Goal: Task Accomplishment & Management: Manage account settings

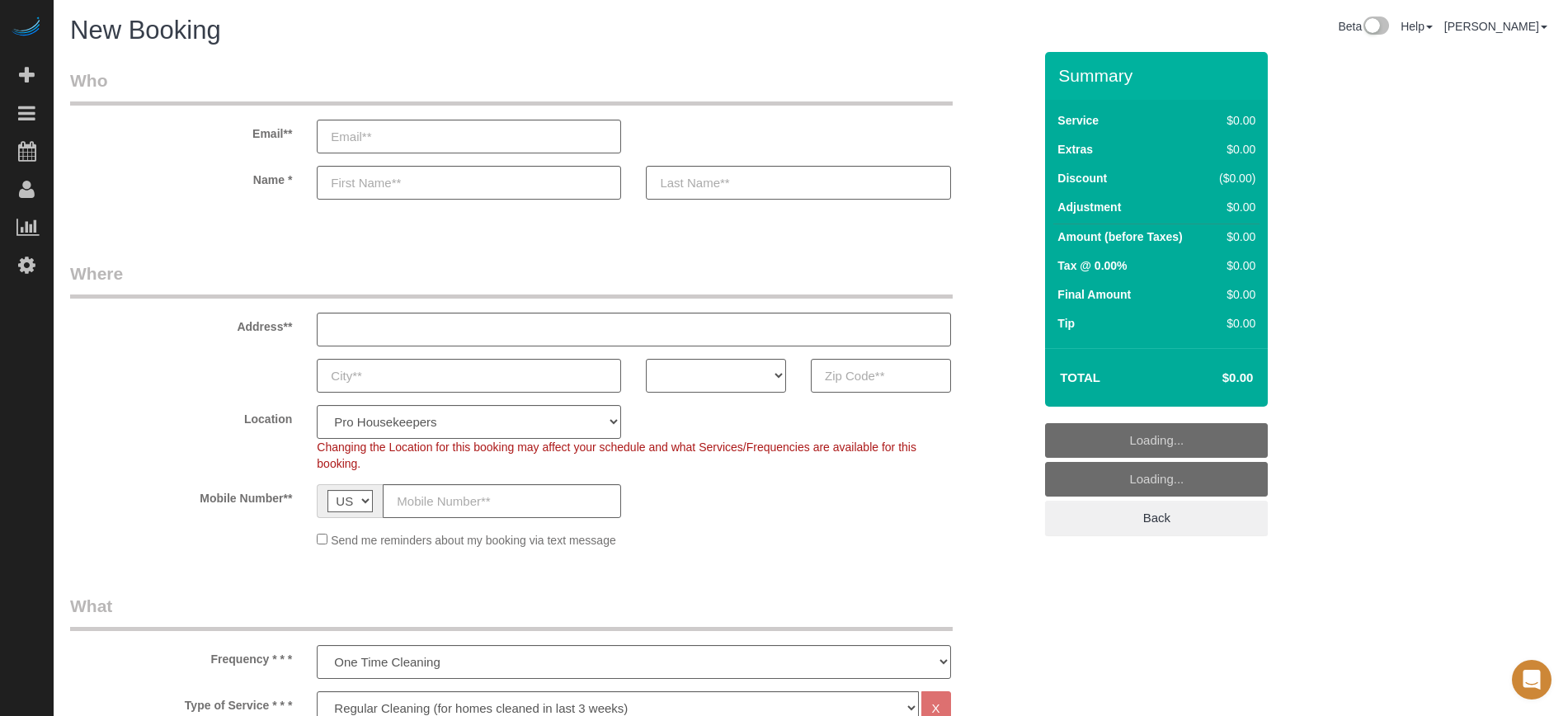
select select "4"
select select "number:9"
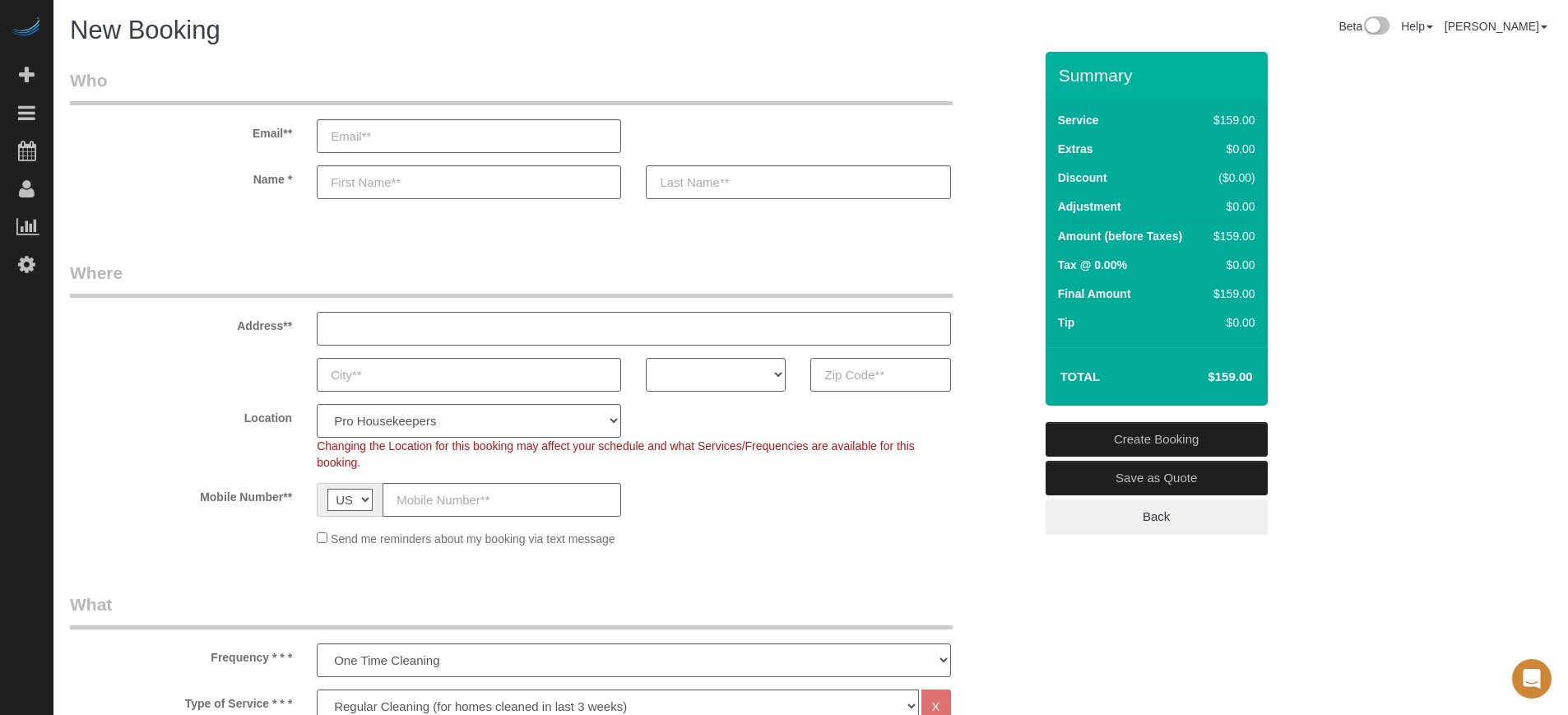
paste input "11203"
type input "11203"
click at [719, 377] on select "AK AL AR AZ CA CO CT DC DE FL GA HI IA ID IL IN KS KY LA MA MD ME MI MN MO MS M…" at bounding box center [715, 374] width 140 height 33
select select "NY"
click at [646, 358] on select "AK AL AR AZ CA CO CT DC DE FL GA HI IA ID IL IN KS KY LA MA MD ME MI MN MO MS M…" at bounding box center [715, 374] width 140 height 33
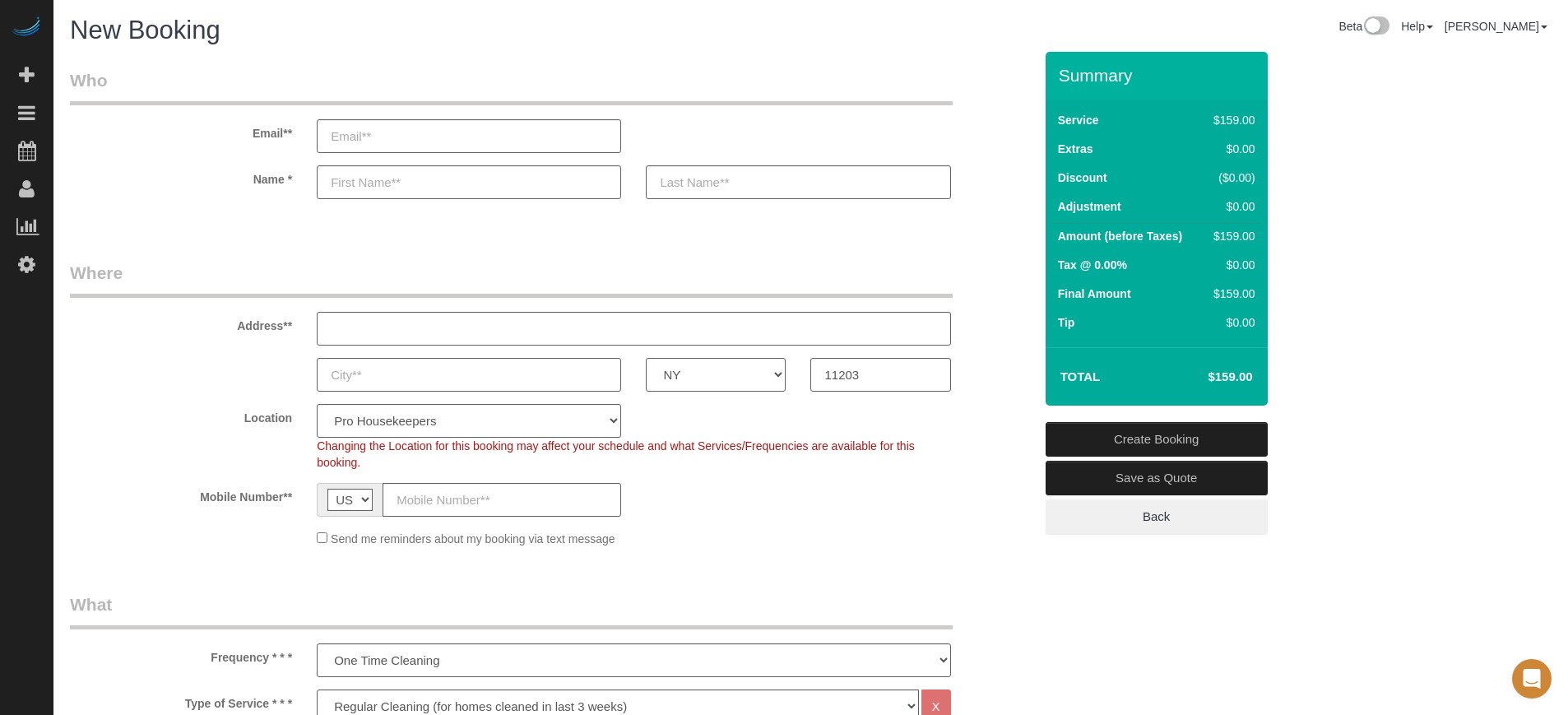
click at [678, 385] on select "AK AL AR AZ CA CO CT DC DE FL GA HI IA ID IL IN KS KY LA MA MD ME MI MN MO MS M…" at bounding box center [715, 374] width 140 height 33
click at [646, 358] on select "AK AL AR AZ CA CO CT DC DE FL GA HI IA ID IL IN KS KY LA MA MD ME MI MN MO MS M…" at bounding box center [715, 374] width 140 height 33
click at [550, 417] on select "Pro Housekeepers Atlanta Austin Boston Chicago Cincinnati Clearwater Denver Ft …" at bounding box center [469, 420] width 304 height 33
select select "6"
click at [317, 403] on select "Pro Housekeepers Atlanta Austin Boston Chicago Cincinnati Clearwater Denver Ft …" at bounding box center [469, 420] width 304 height 33
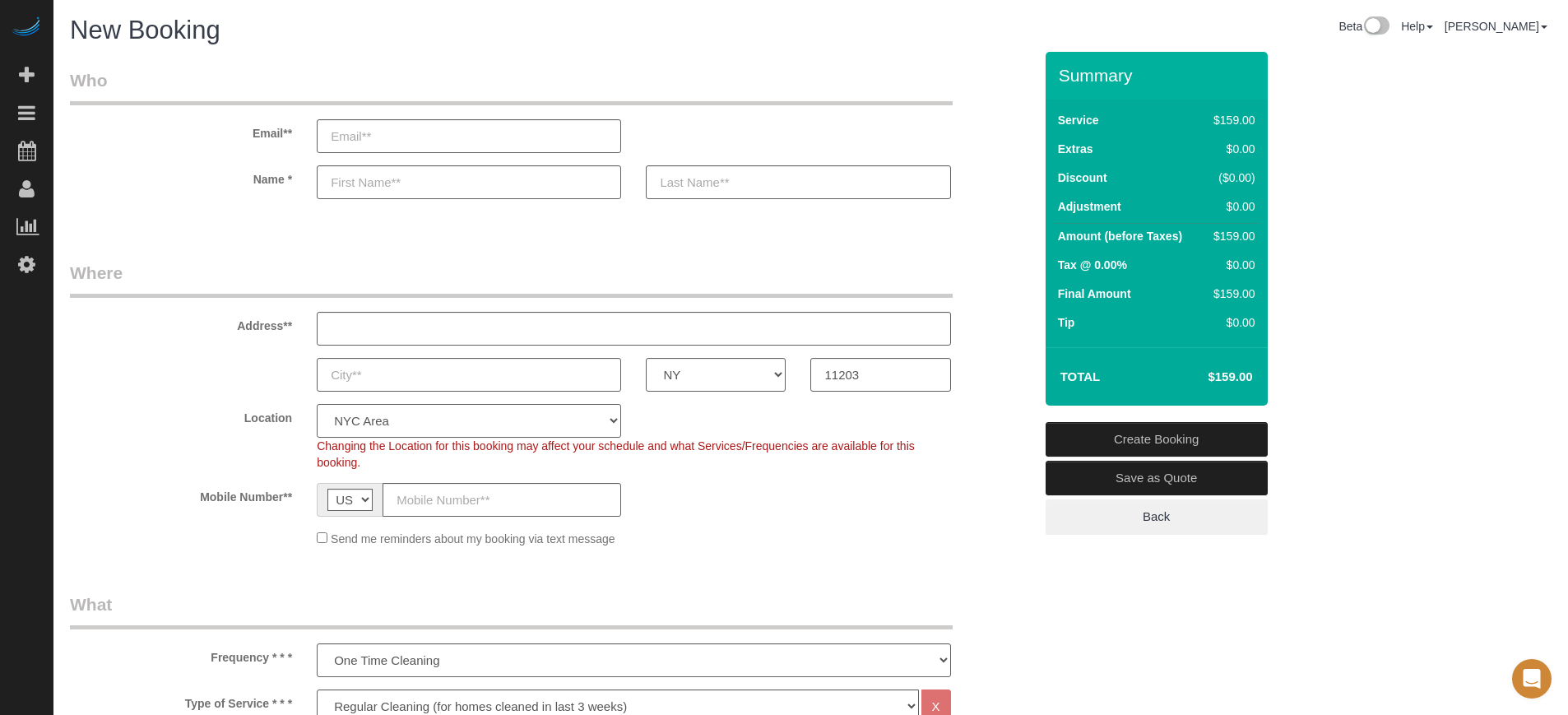
select select "object:1215"
select select "204"
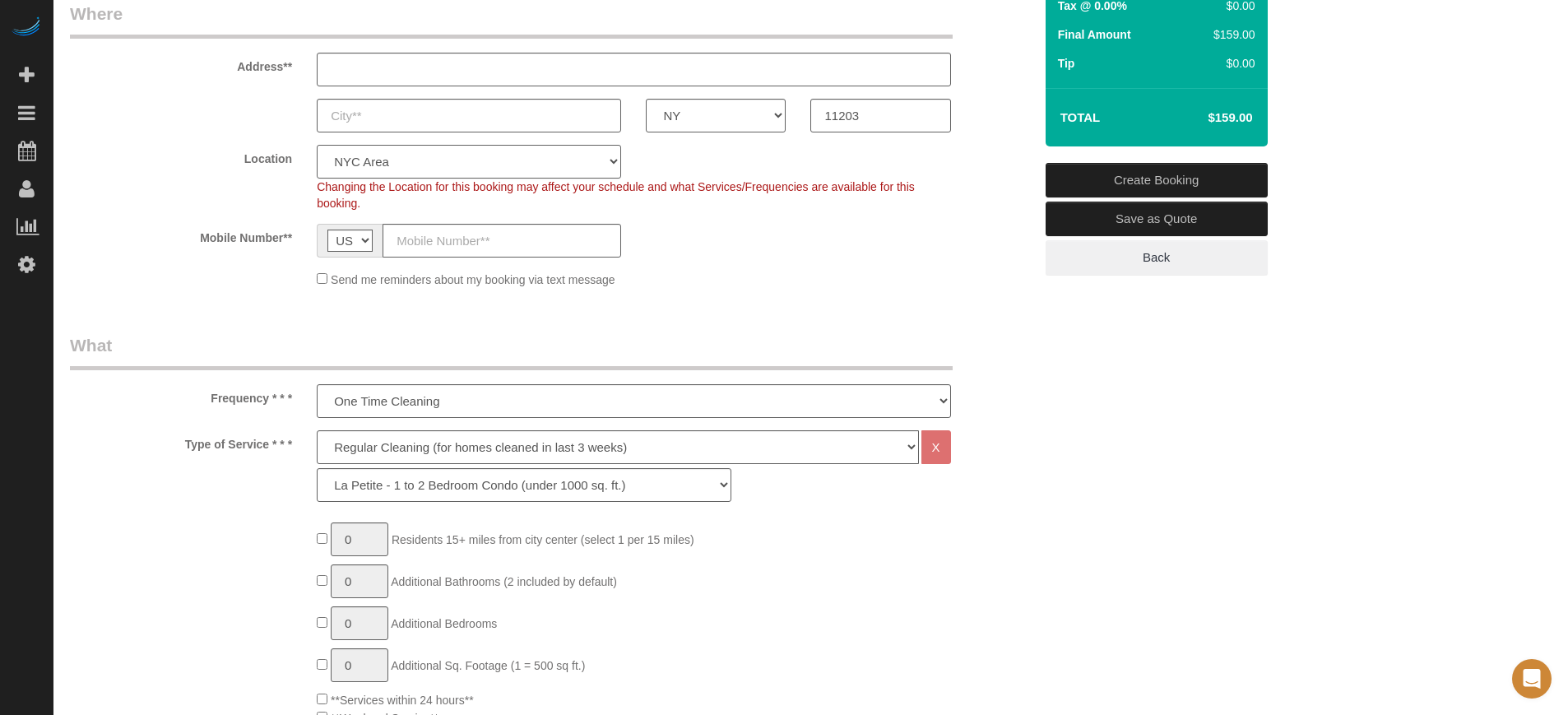
scroll to position [308, 0]
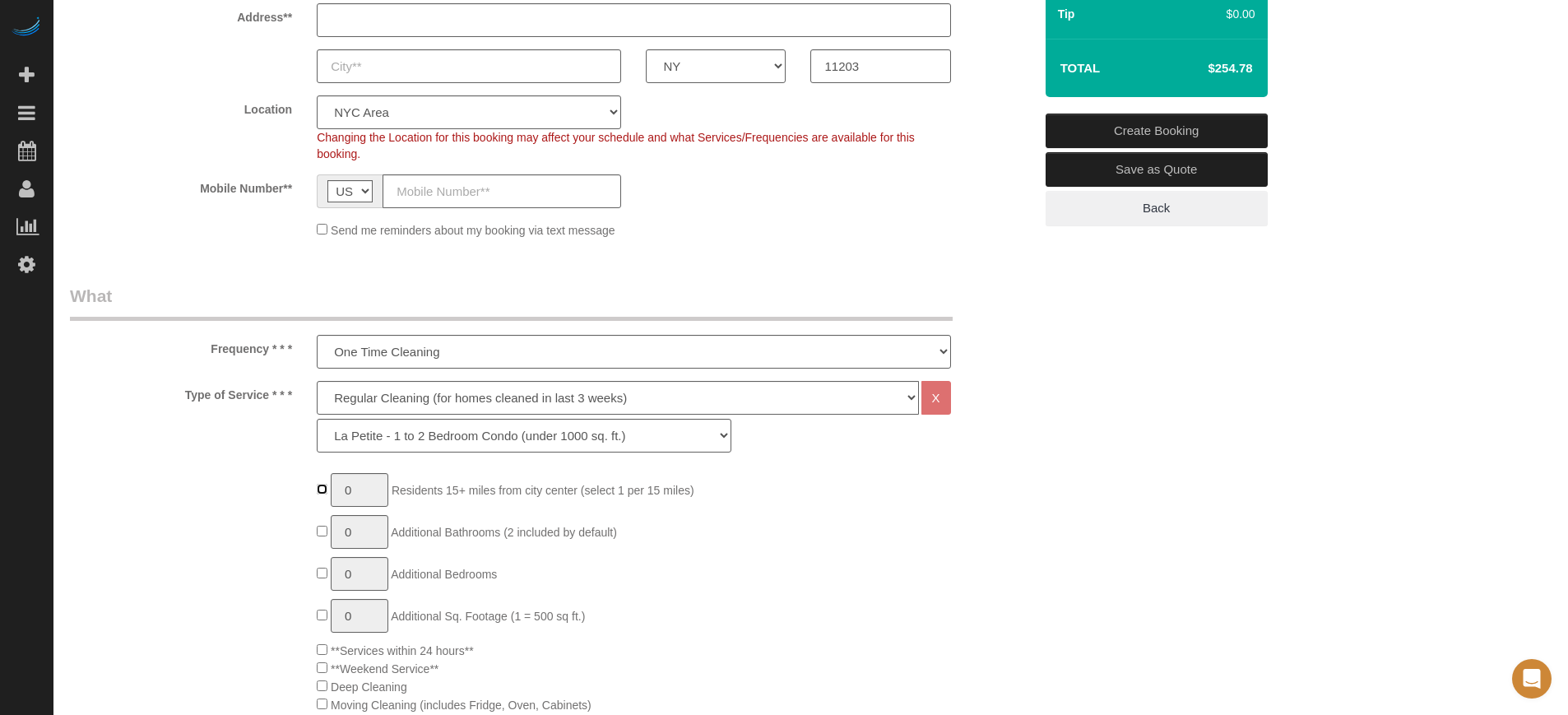
type input "1"
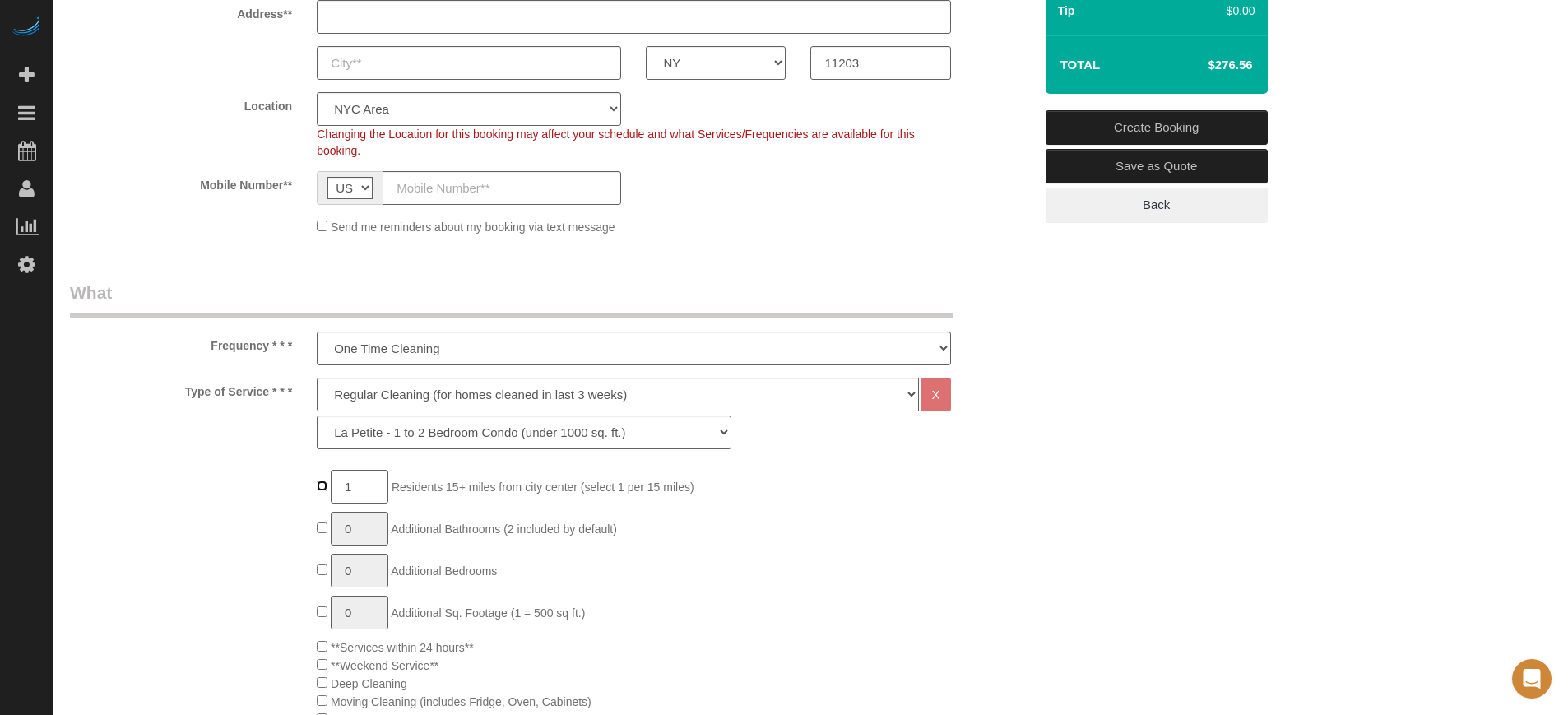
scroll to position [359, 0]
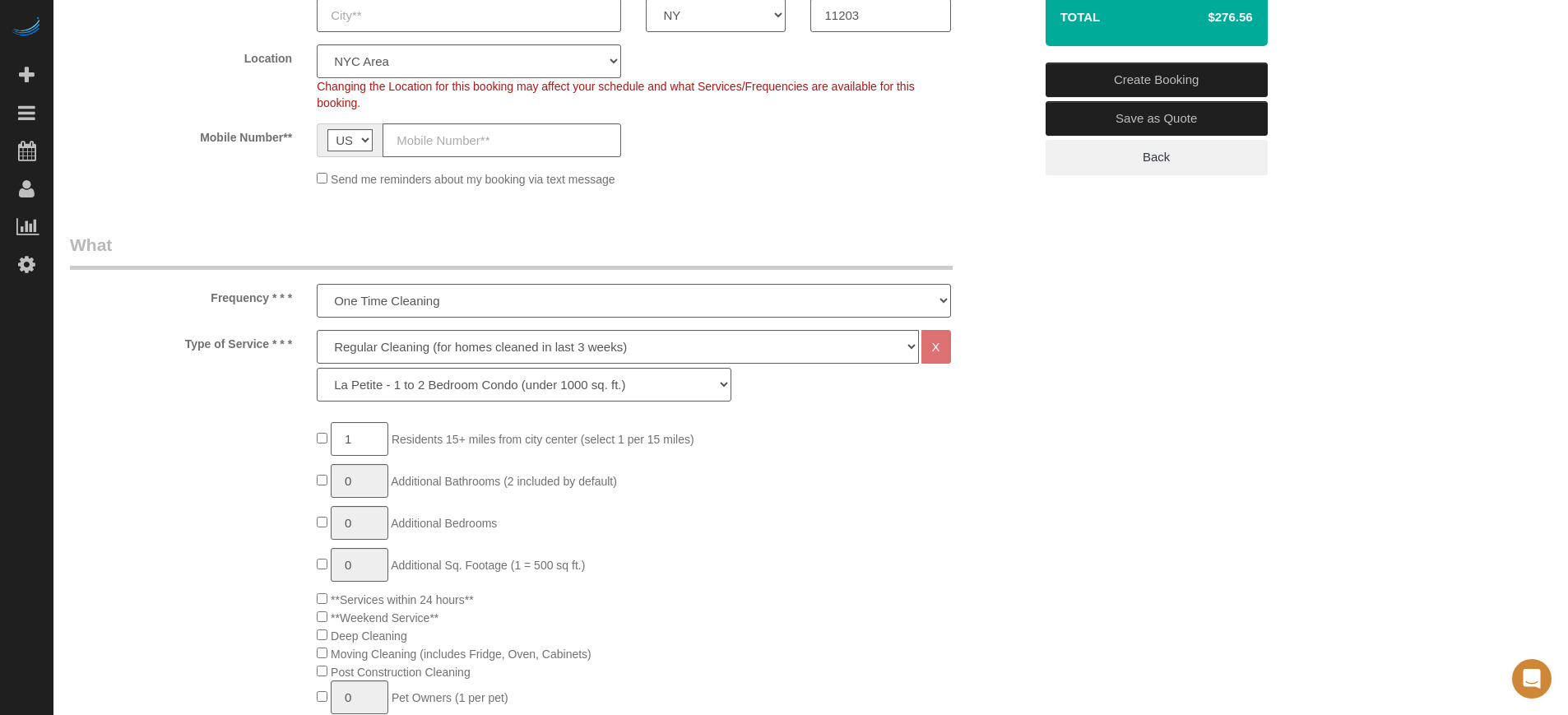
click at [118, 384] on div "Type of Service * * * Deep Cleaning (for homes that have not been cleaned in 3+…" at bounding box center [551, 369] width 988 height 80
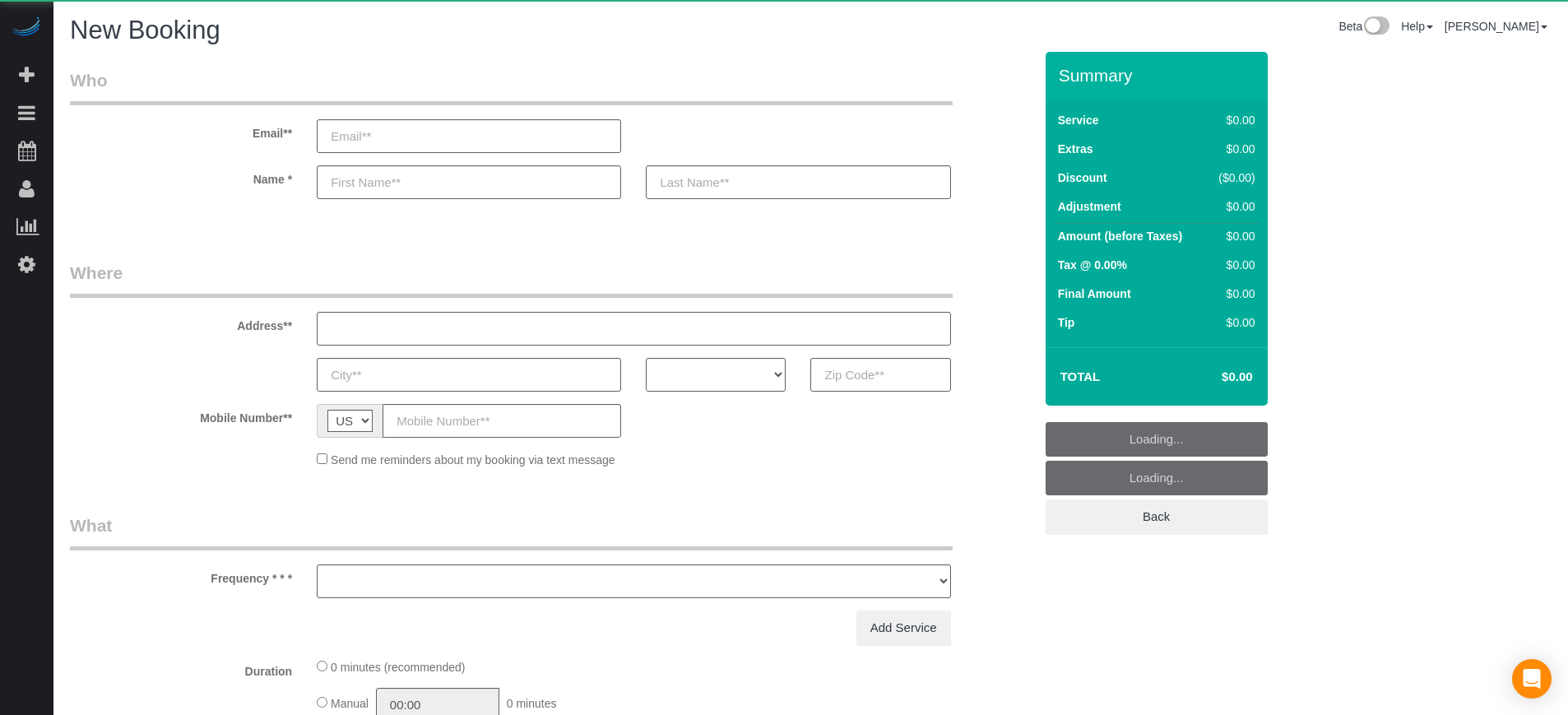
select select "number:9"
select select "4"
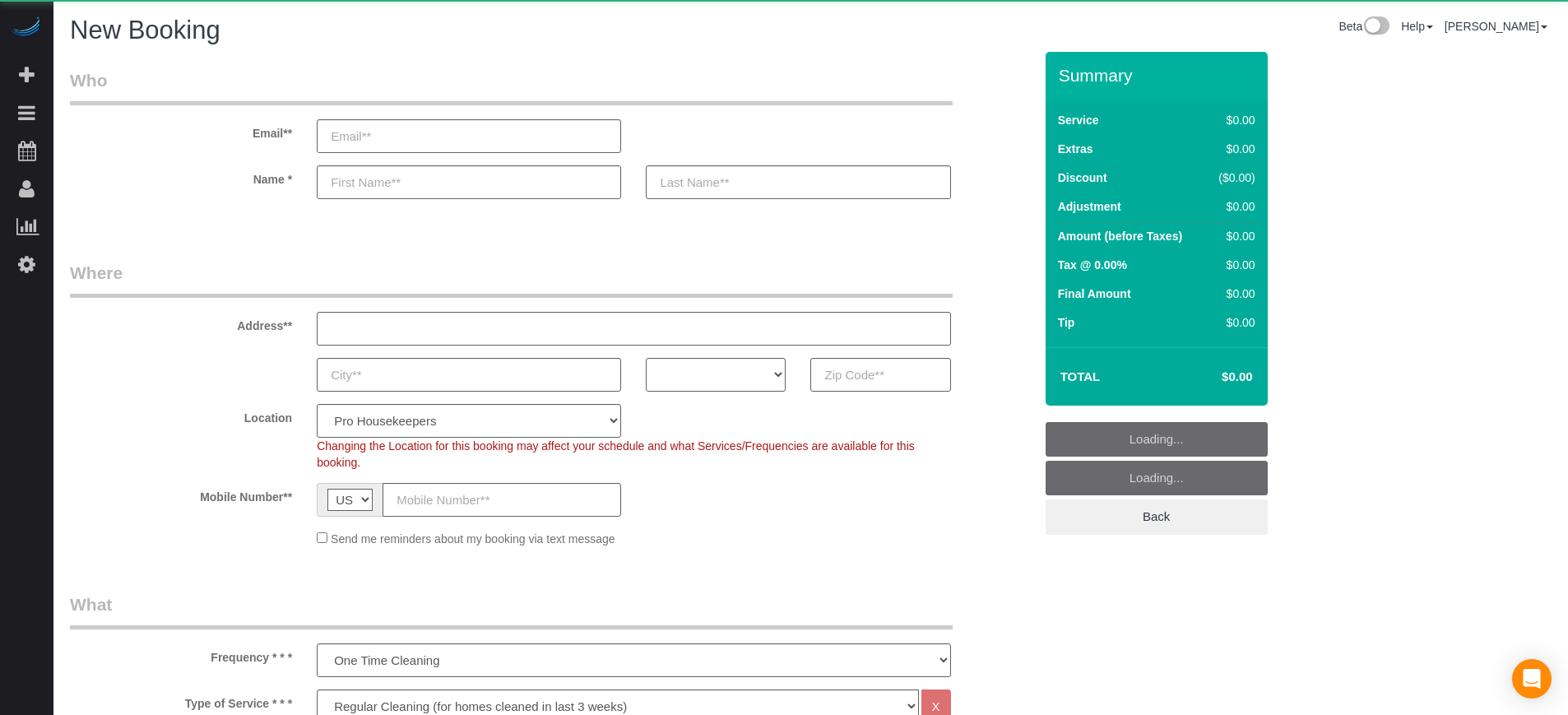
select select "object:1206"
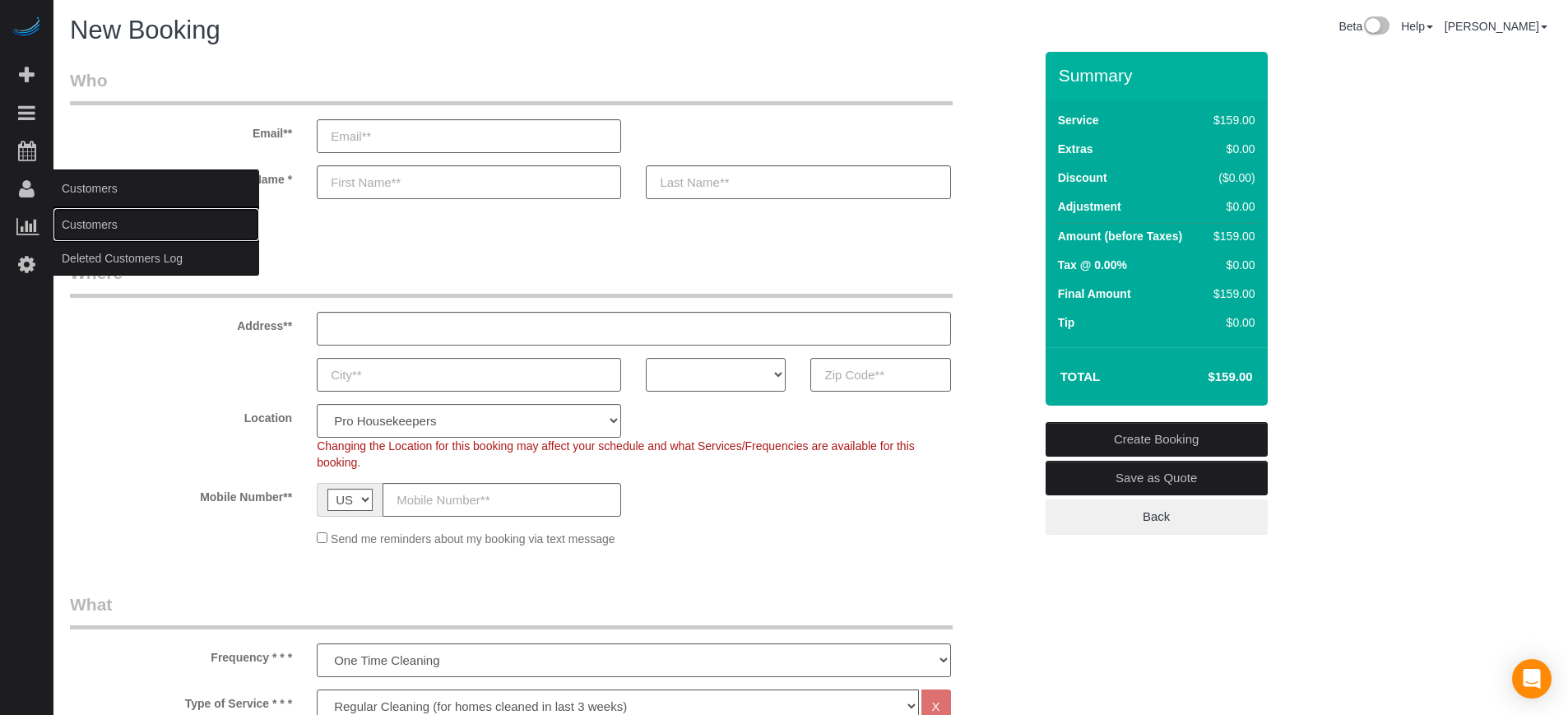
click at [98, 216] on link "Customers" at bounding box center [156, 224] width 205 height 33
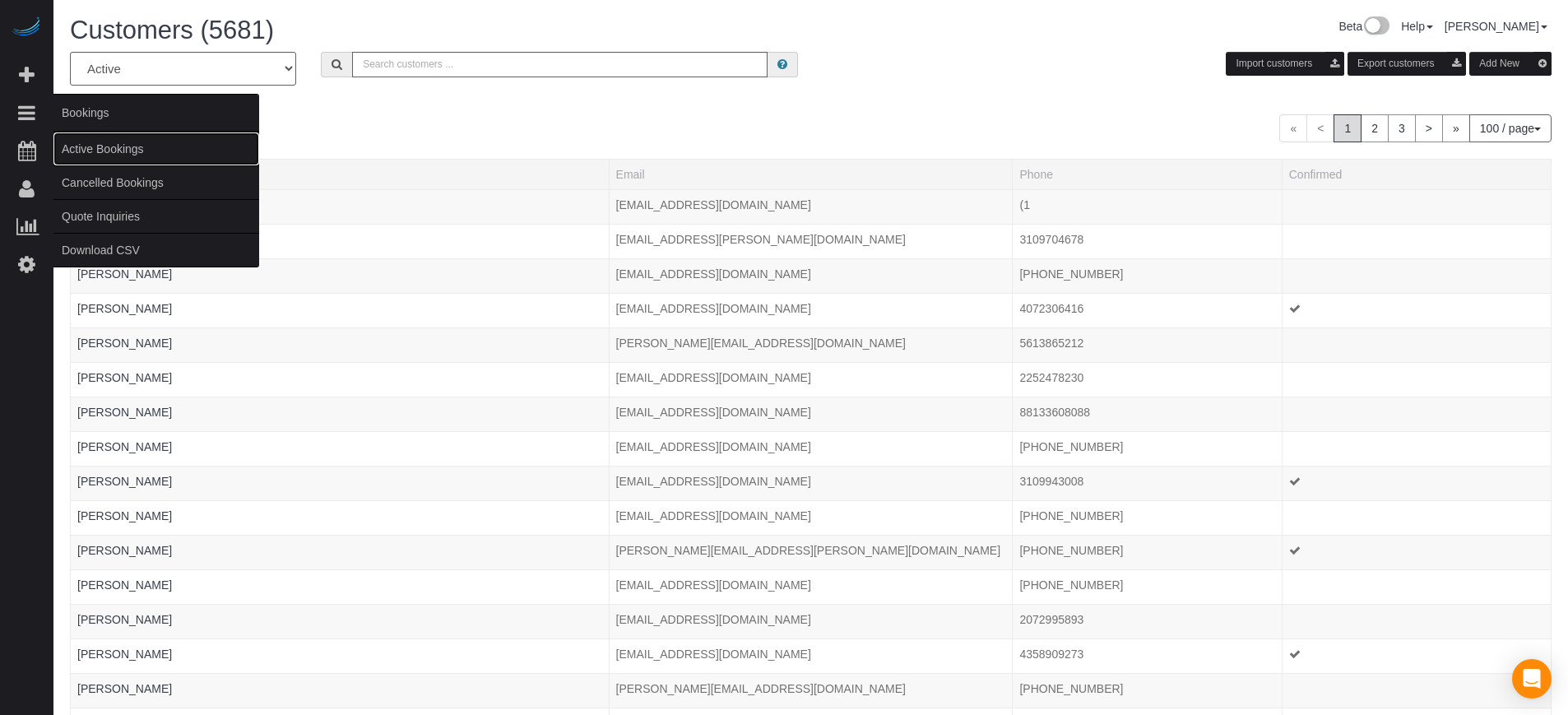
click at [105, 136] on link "Active Bookings" at bounding box center [156, 149] width 205 height 33
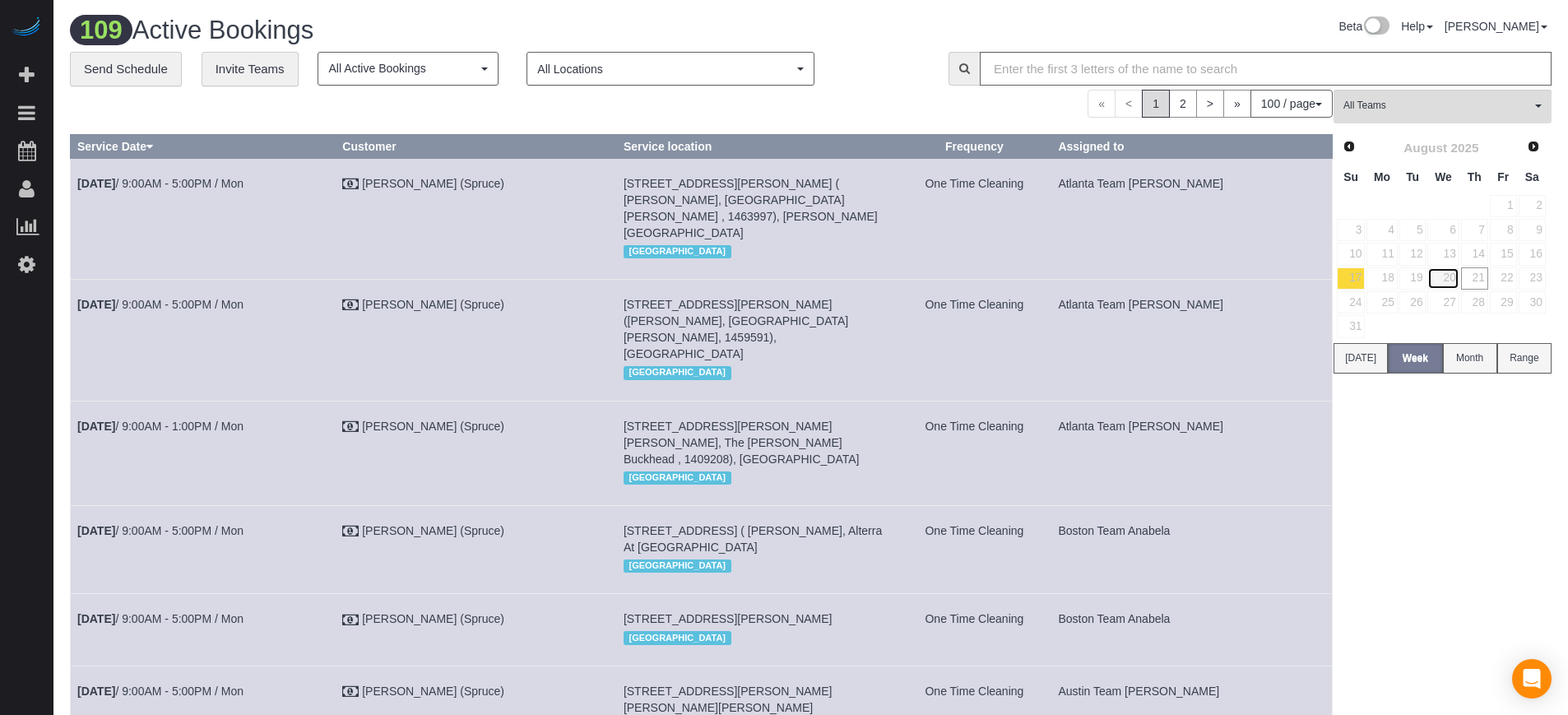
click at [1448, 283] on link "20" at bounding box center [1443, 278] width 32 height 23
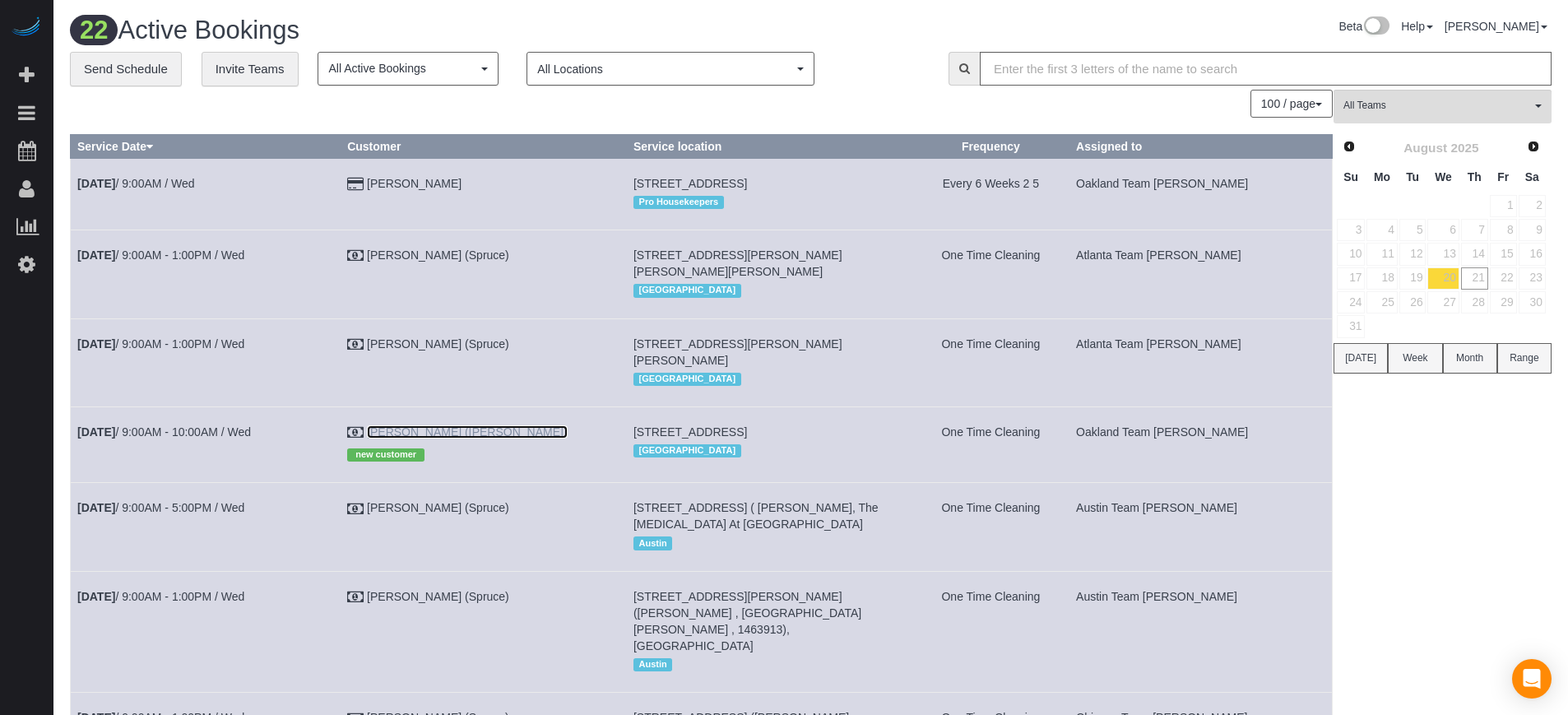
click at [496, 430] on link "[PERSON_NAME] ([PERSON_NAME])" at bounding box center [467, 431] width 201 height 14
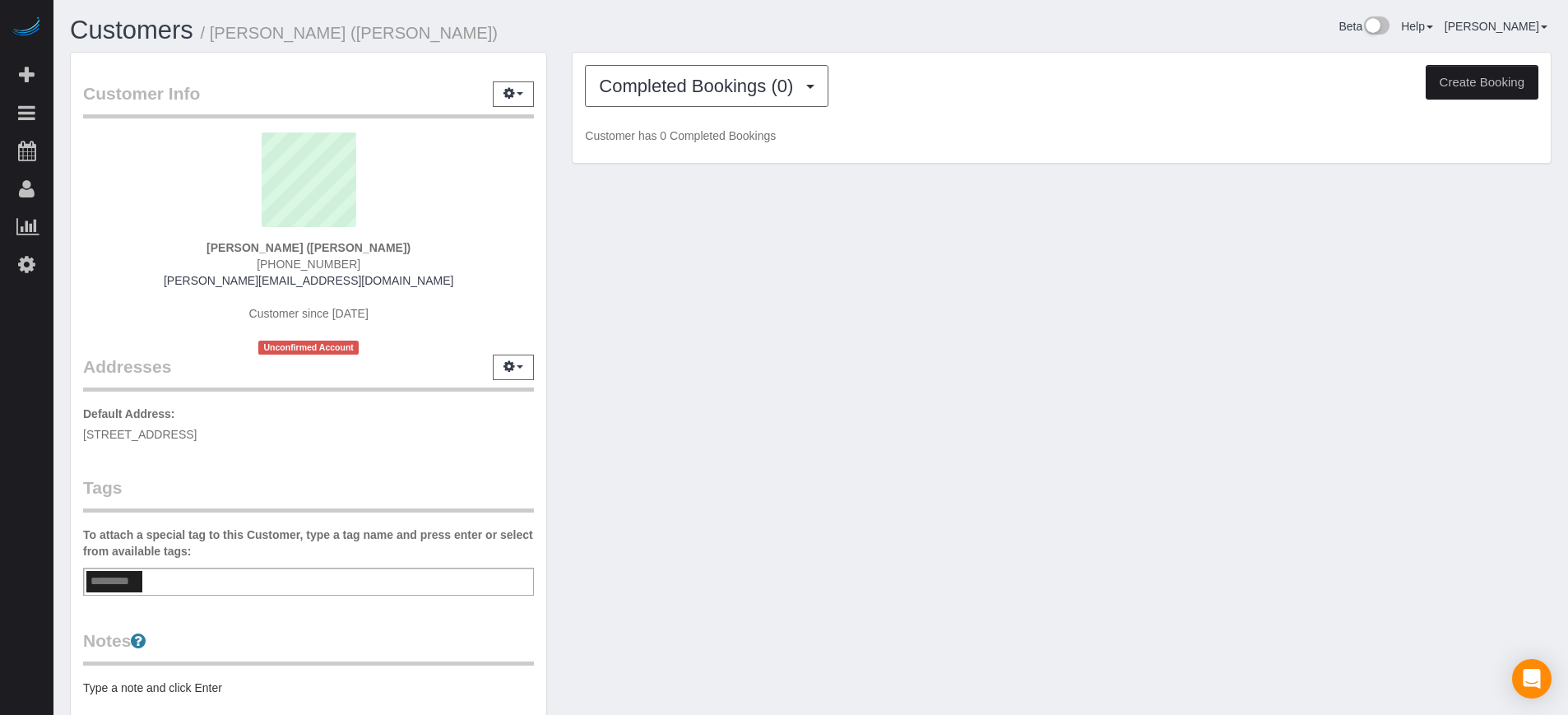
click at [705, 53] on div "Completed Bookings (0) Completed Bookings (0) Upcoming Bookings (1) Cancelled B…" at bounding box center [1062, 107] width 978 height 111
click at [704, 73] on button "Completed Bookings (0)" at bounding box center [706, 86] width 243 height 42
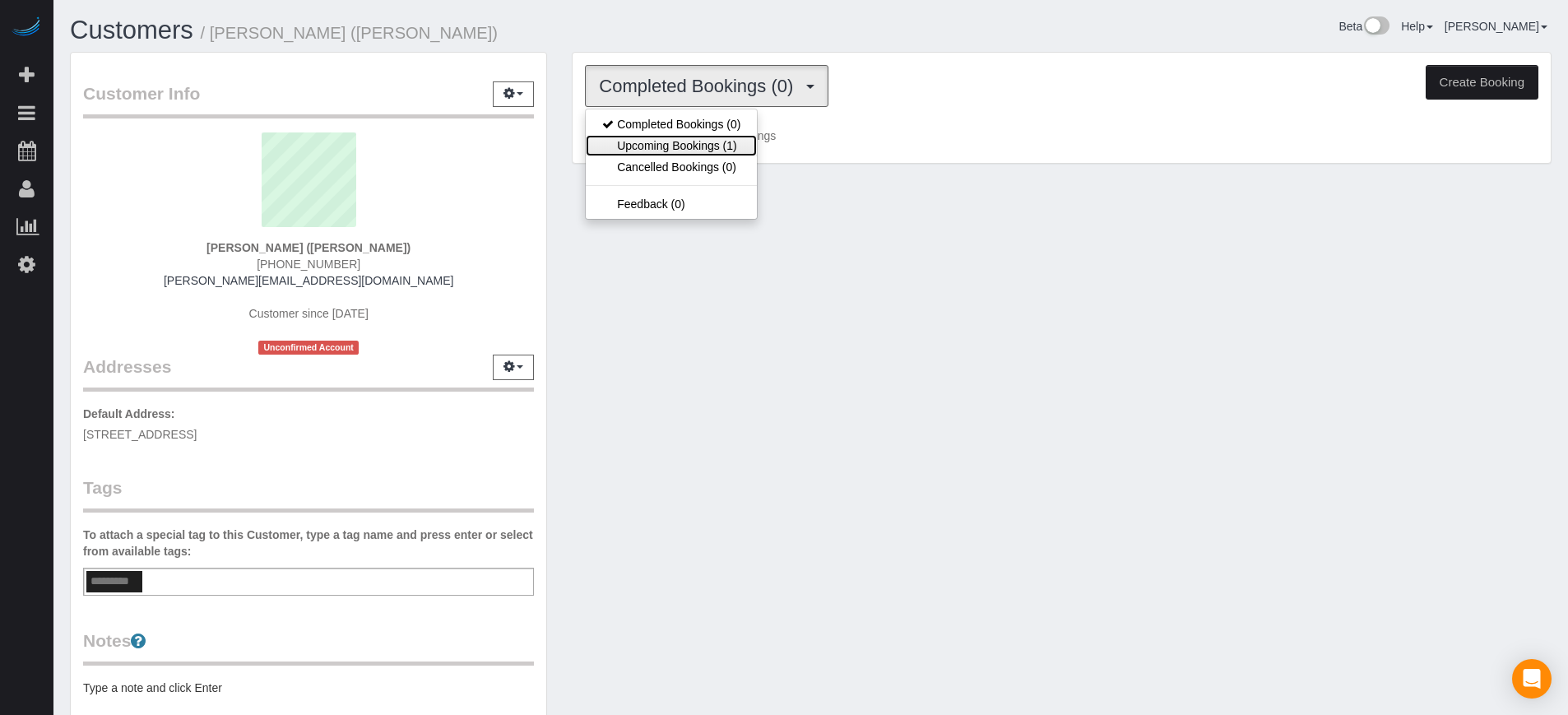
click at [669, 146] on link "Upcoming Bookings (1)" at bounding box center [671, 146] width 171 height 22
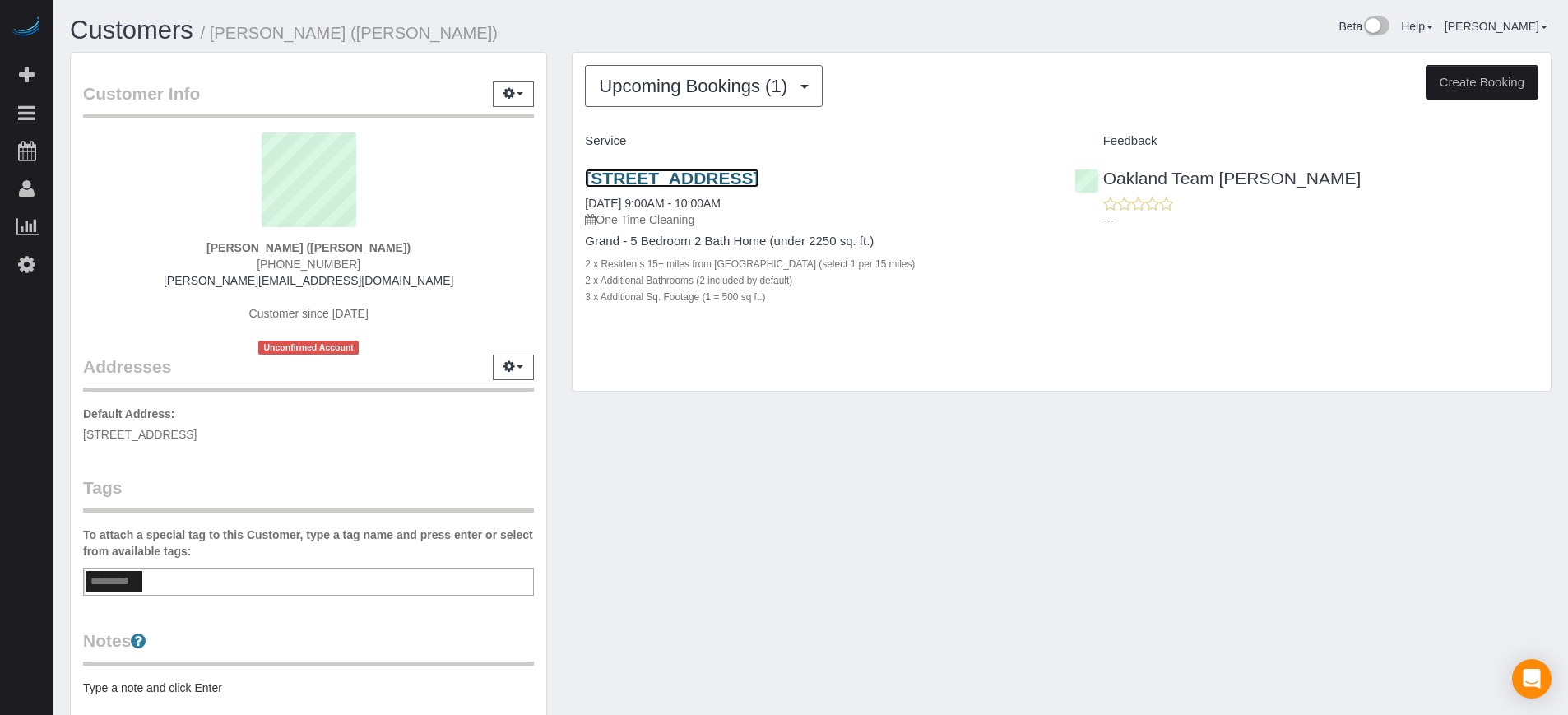
click at [751, 173] on link "[STREET_ADDRESS]" at bounding box center [671, 177] width 174 height 19
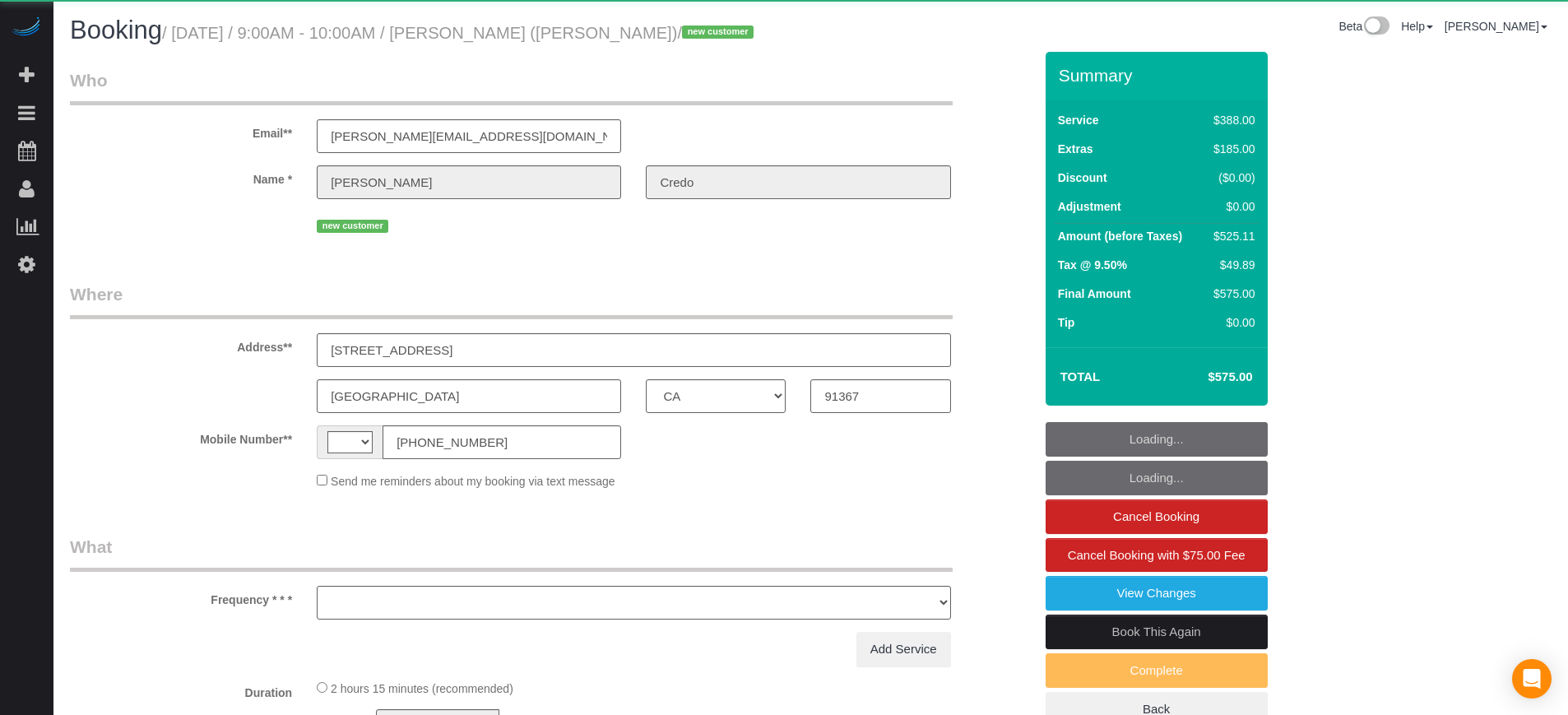
select select "CA"
select select "string:[GEOGRAPHIC_DATA]"
select select "object:673"
select select "5"
select select "spot1"
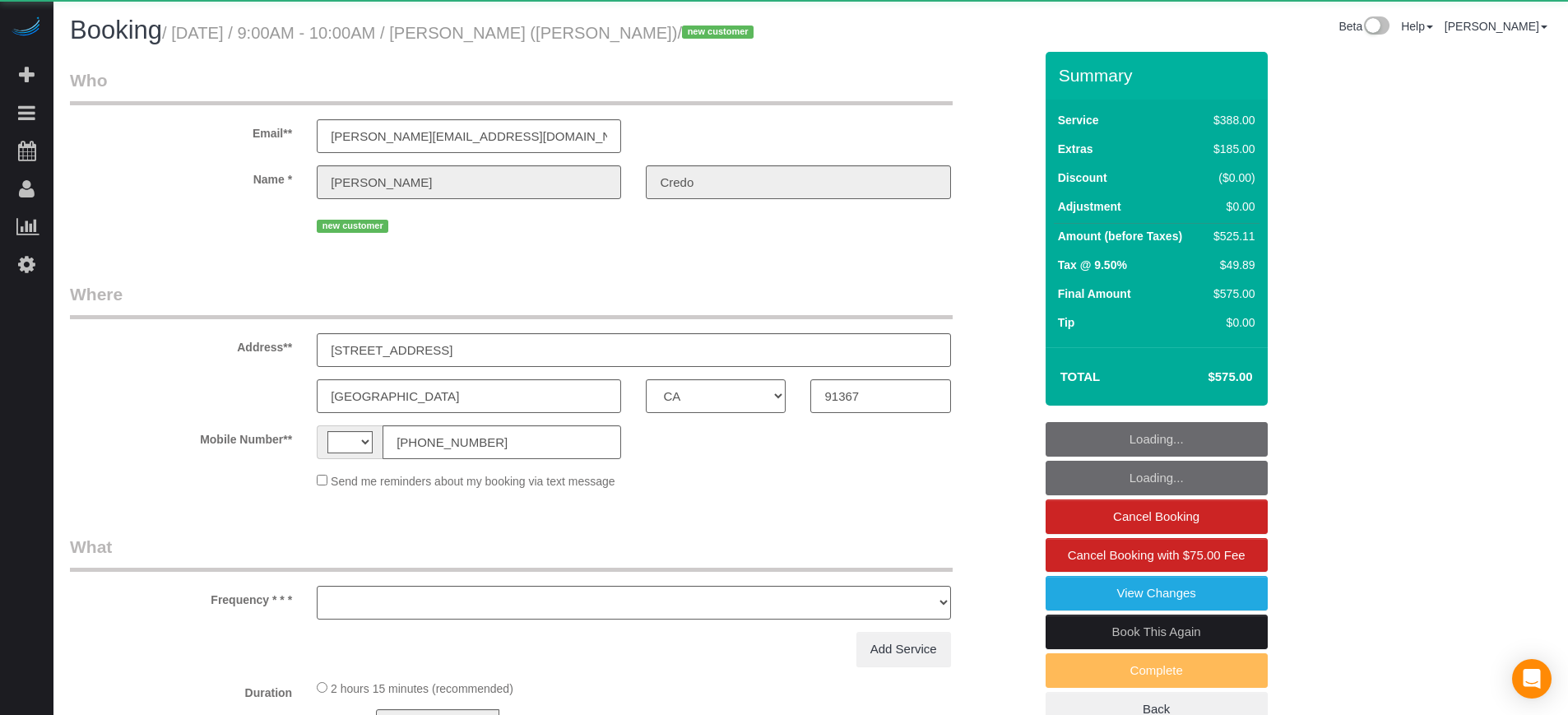
select select "number:9"
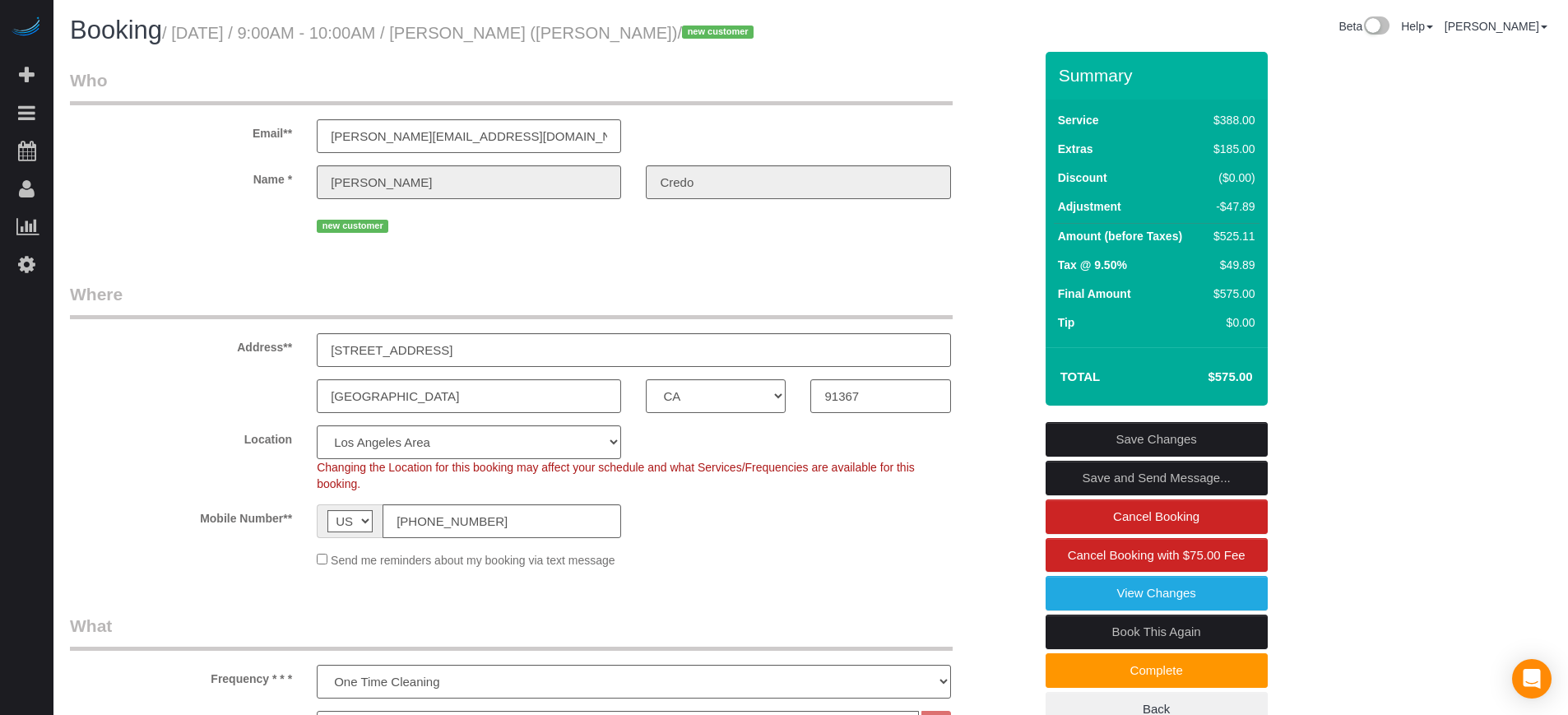
click at [68, 460] on div "Location Pro Housekeepers Atlanta Austin Boston Chicago Cincinnati Clearwater D…" at bounding box center [551, 458] width 988 height 67
